Goal: Share content: Share content

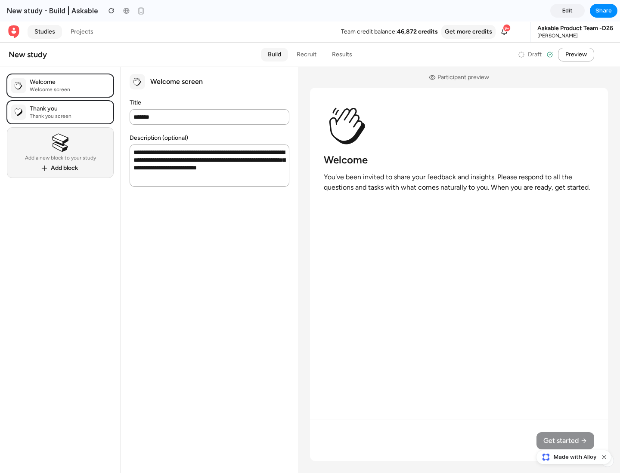
click at [603, 11] on span "Share" at bounding box center [603, 10] width 16 height 9
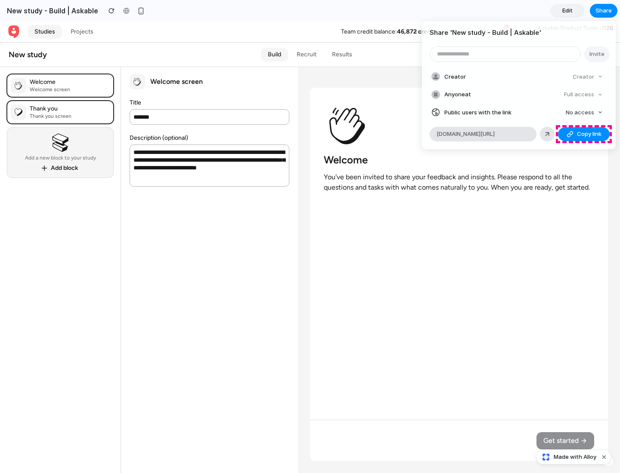
click at [584, 134] on span "Copy link" at bounding box center [589, 134] width 25 height 9
click at [575, 457] on div "Share ' New study - Build | Askable ' Invite Creator Creator Anyone at Full acc…" at bounding box center [310, 236] width 620 height 473
